Goal: Task Accomplishment & Management: Manage account settings

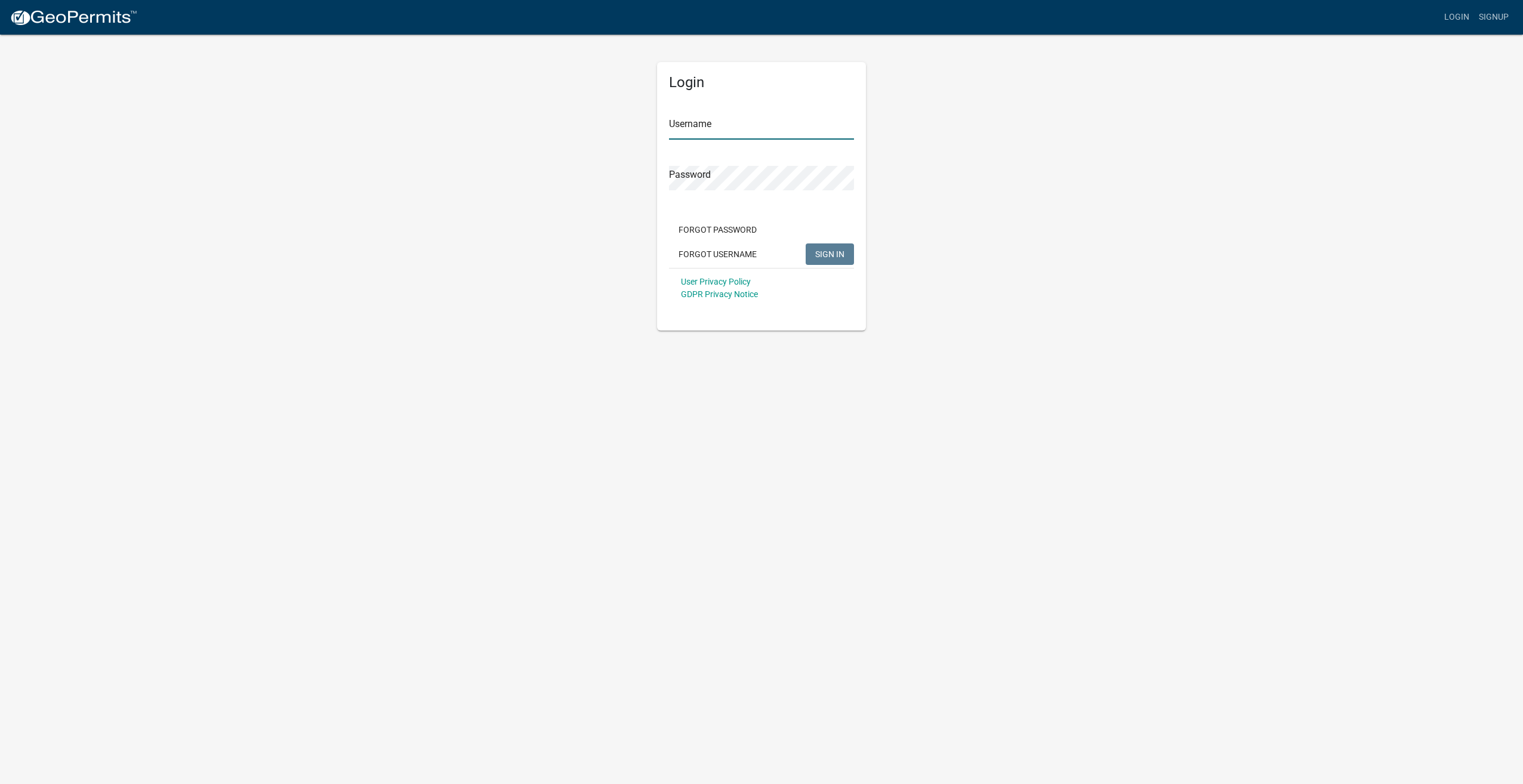
click at [755, 129] on input "Username" at bounding box center [762, 128] width 185 height 25
type input "wrijus48"
click at [805, 244] on button "SIGN IN" at bounding box center [829, 254] width 48 height 22
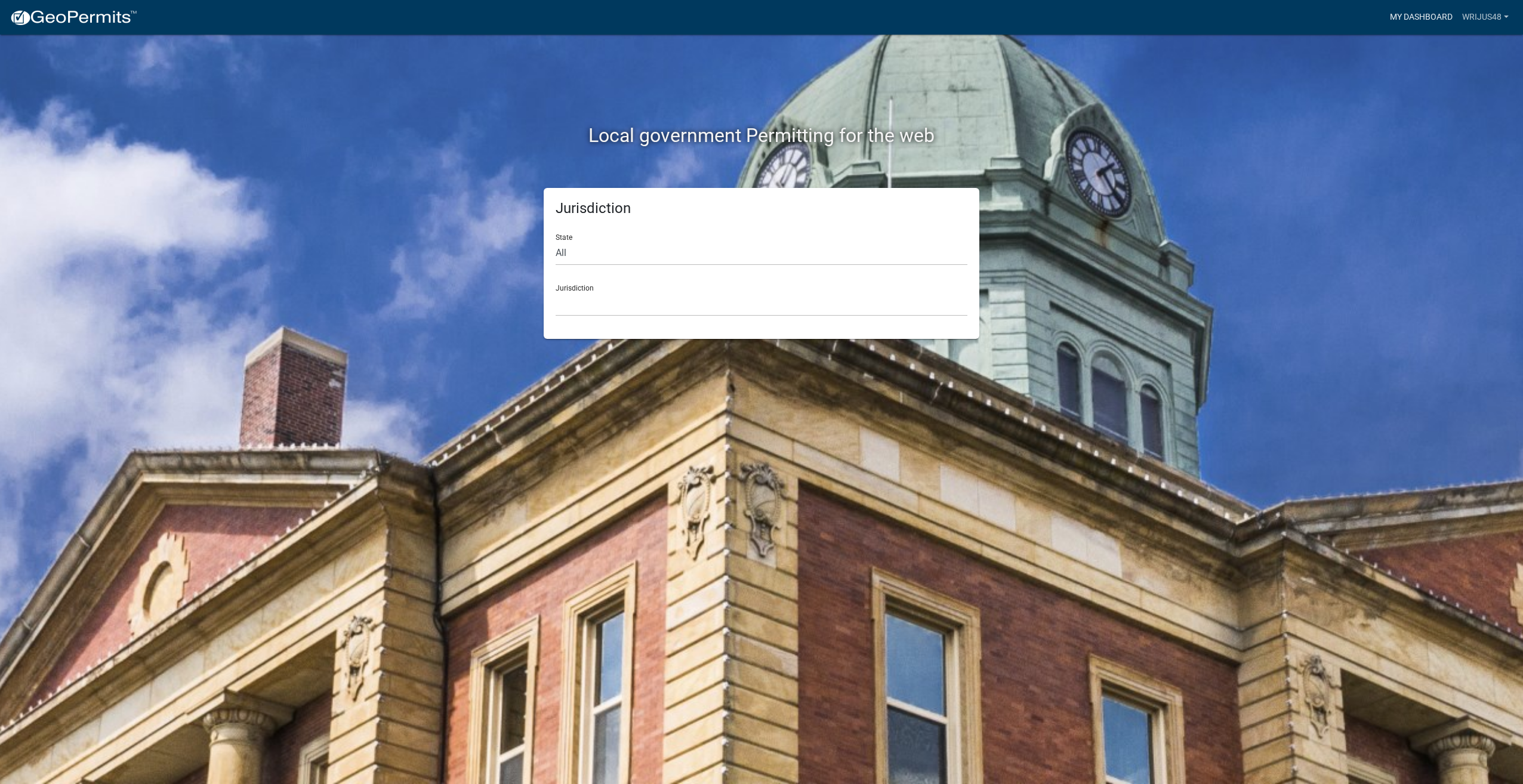
click at [1404, 17] on link "My Dashboard" at bounding box center [1421, 17] width 72 height 23
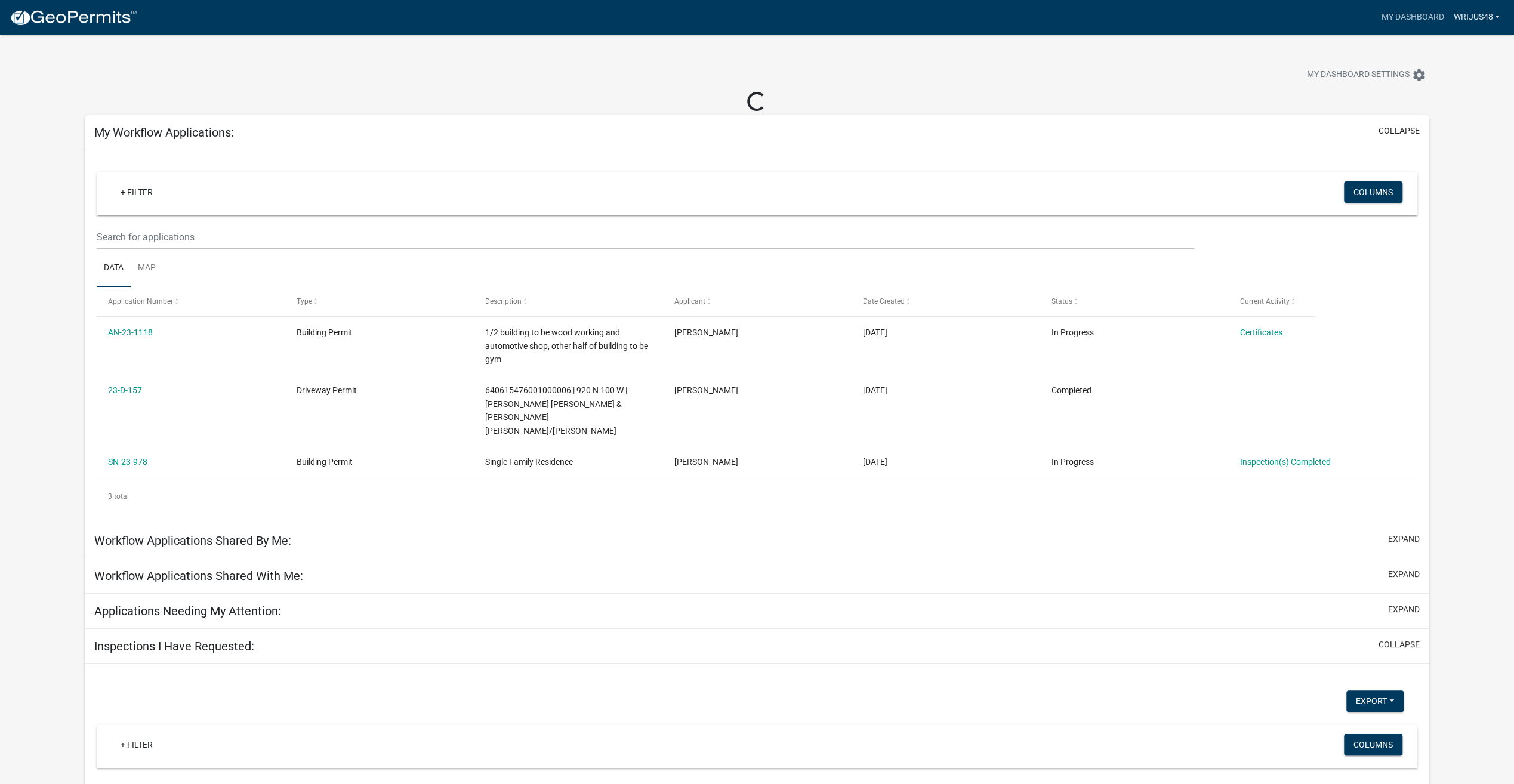
click at [1484, 8] on link "wrijus48" at bounding box center [1476, 17] width 56 height 23
click at [1433, 89] on link "Logout" at bounding box center [1456, 88] width 95 height 28
